Goal: Contribute content

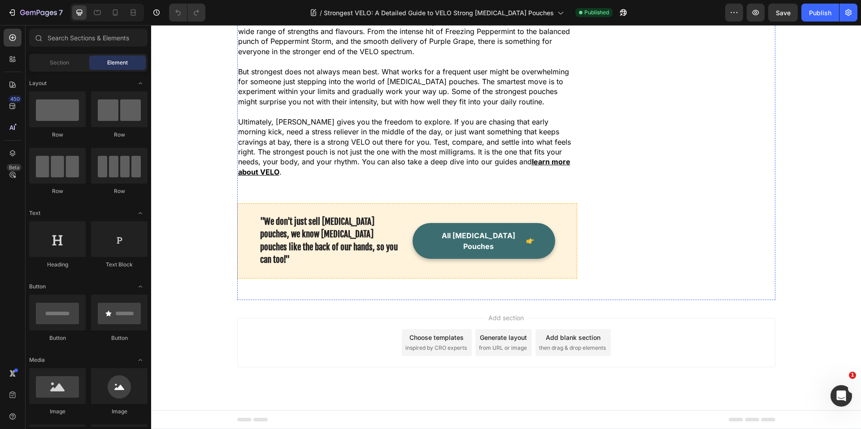
scroll to position [3517, 0]
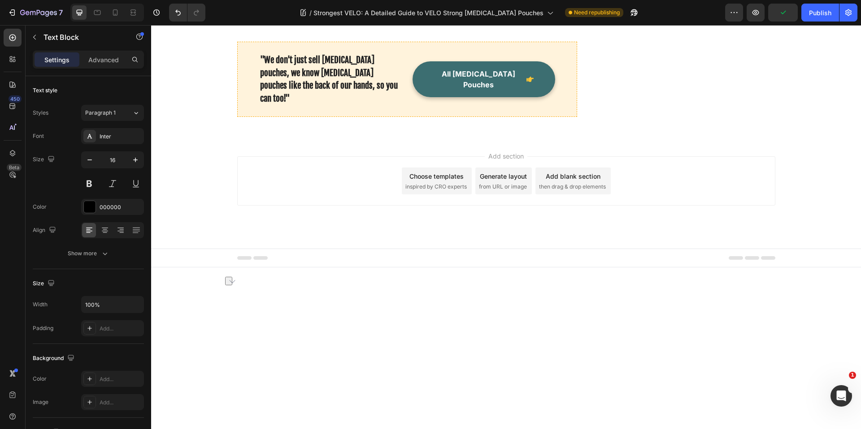
drag, startPoint x: 265, startPoint y: 189, endPoint x: 341, endPoint y: 187, distance: 75.8
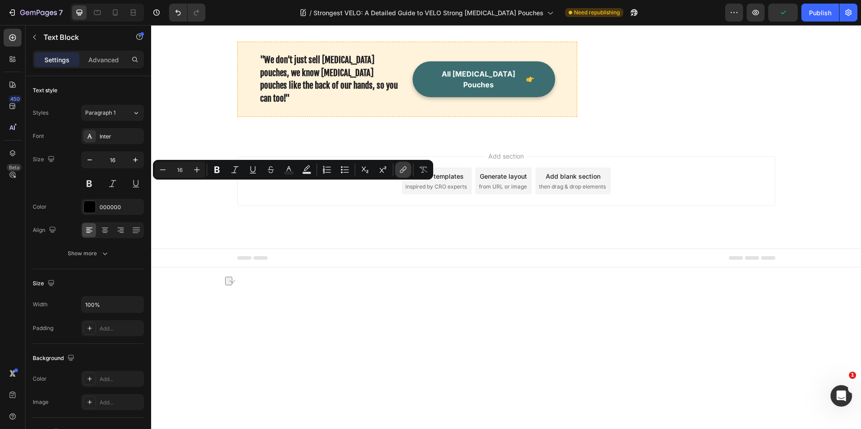
click at [397, 172] on button "link" at bounding box center [403, 170] width 16 height 16
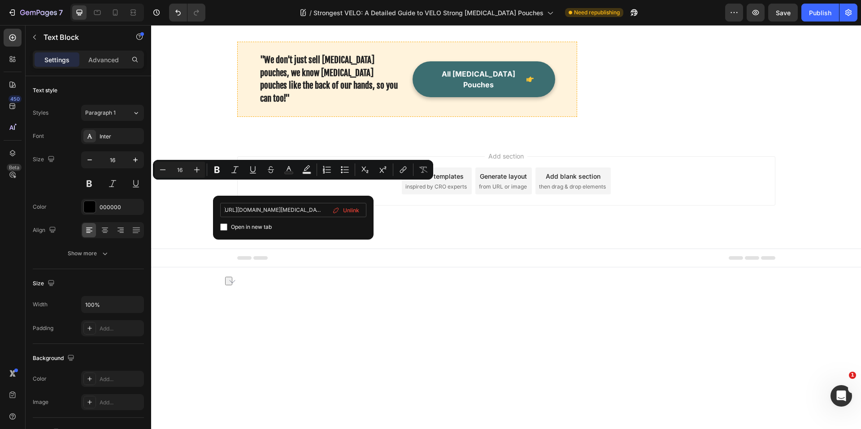
scroll to position [0, 272]
drag, startPoint x: 247, startPoint y: 211, endPoint x: 265, endPoint y: 211, distance: 17.5
click at [265, 211] on input "[URL][DOMAIN_NAME][MEDICAL_DATA]" at bounding box center [293, 210] width 146 height 14
click at [267, 210] on input "[URL][DOMAIN_NAME][MEDICAL_DATA]" at bounding box center [293, 210] width 146 height 14
click at [273, 210] on input "[URL][DOMAIN_NAME][MEDICAL_DATA]" at bounding box center [293, 210] width 146 height 14
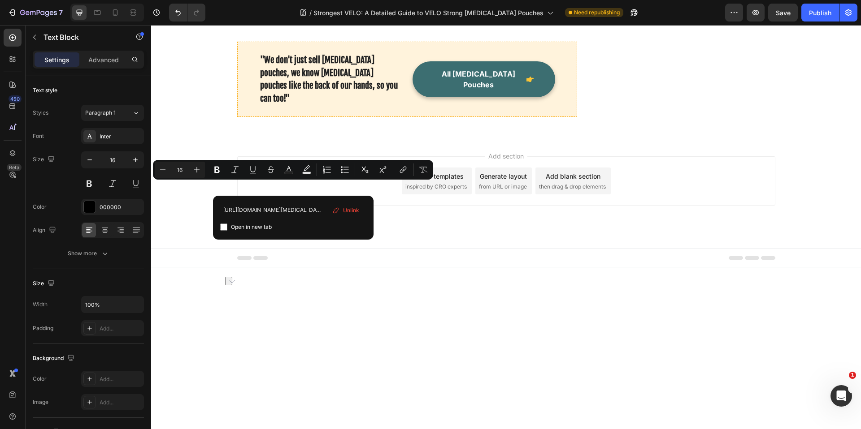
drag, startPoint x: 269, startPoint y: 210, endPoint x: 344, endPoint y: 216, distance: 75.1
click at [343, 216] on div "[URL][DOMAIN_NAME][MEDICAL_DATA] Open in new tab Unlink" at bounding box center [293, 218] width 146 height 30
type input "[URL][DOMAIN_NAME][MEDICAL_DATA]"
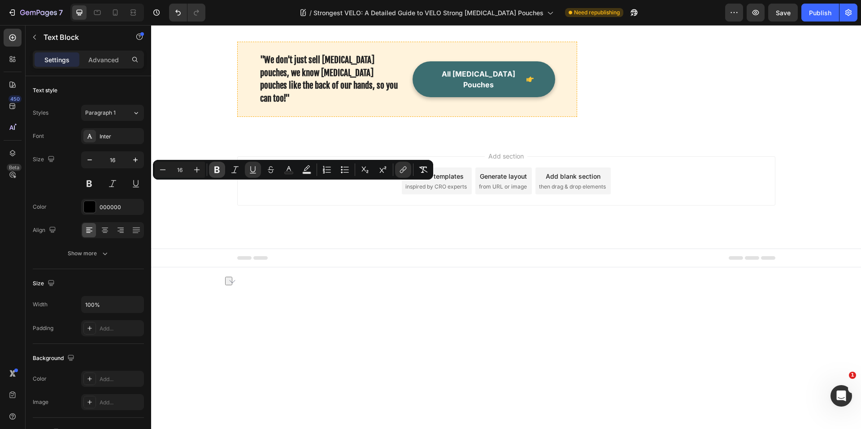
click at [219, 172] on icon "Editor contextual toolbar" at bounding box center [216, 169] width 9 height 9
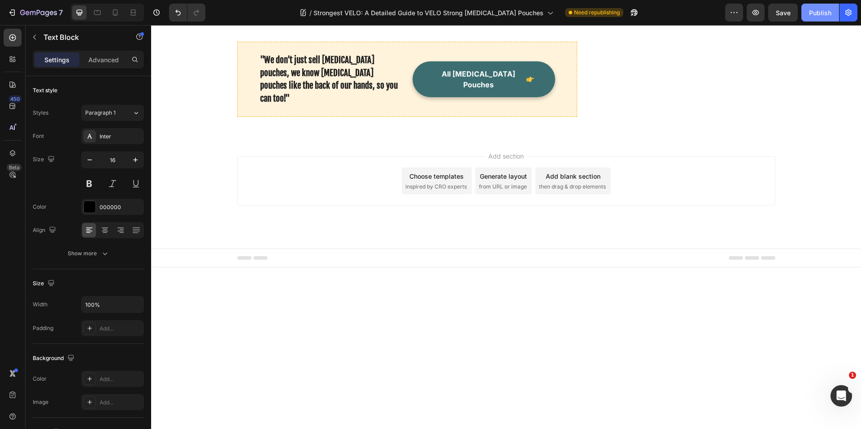
click at [816, 14] on div "Publish" at bounding box center [820, 12] width 22 height 9
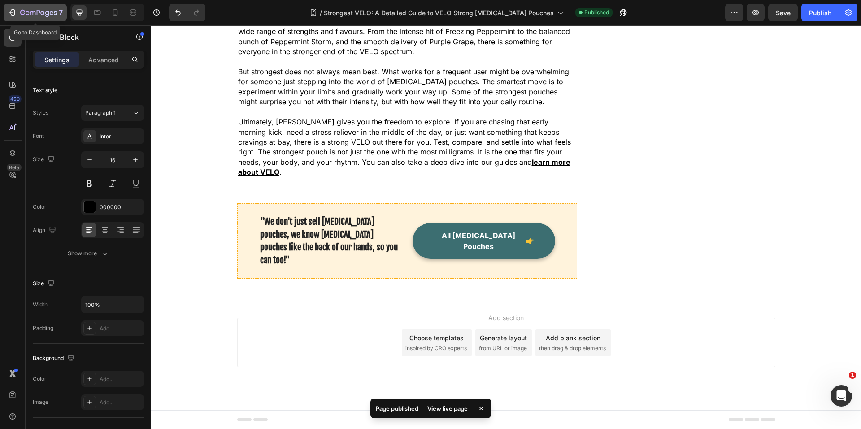
click at [11, 9] on icon "button" at bounding box center [13, 12] width 4 height 6
